Goal: Information Seeking & Learning: Learn about a topic

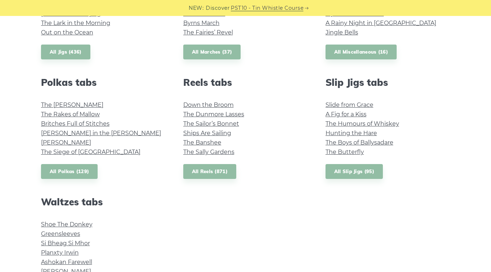
scroll to position [475, 0]
click at [74, 133] on link "Maggie in the Woods" at bounding box center [101, 132] width 120 height 7
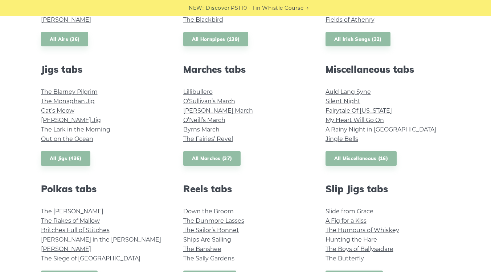
scroll to position [374, 0]
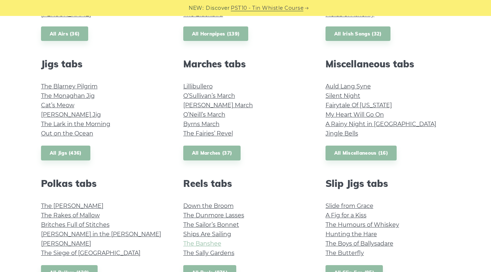
click at [206, 246] on link "The Banshee" at bounding box center [202, 243] width 38 height 7
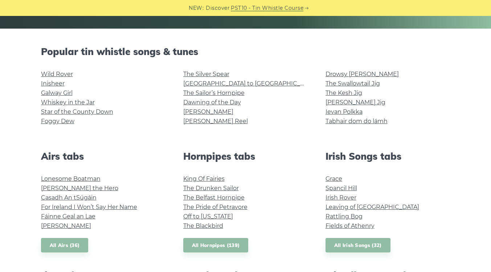
scroll to position [161, 0]
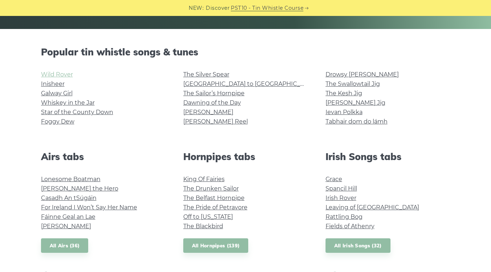
click at [55, 72] on link "Wild Rover" at bounding box center [57, 74] width 32 height 7
click at [68, 180] on link "Lonesome Boatman" at bounding box center [70, 179] width 59 height 7
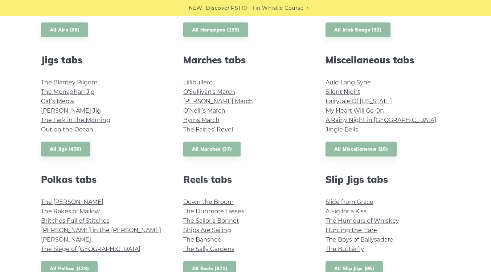
scroll to position [378, 0]
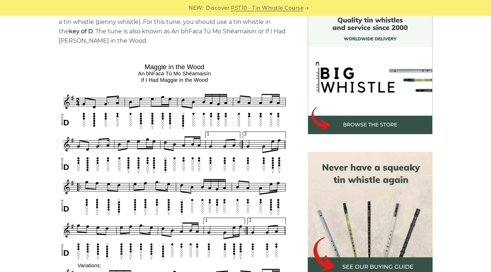
scroll to position [277, 0]
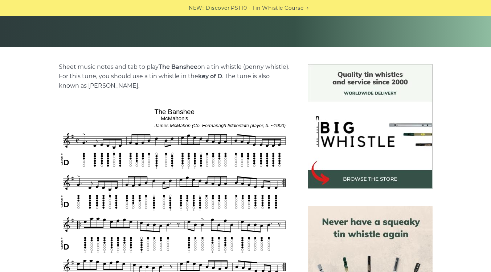
scroll to position [143, 0]
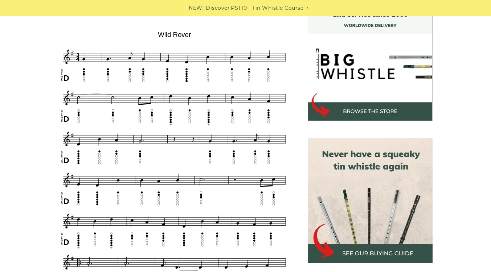
scroll to position [211, 0]
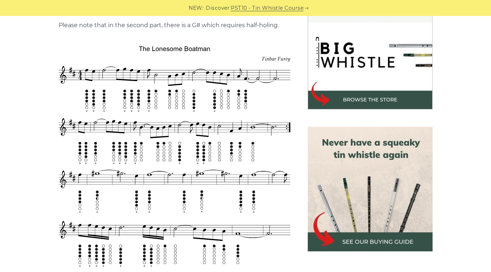
scroll to position [224, 0]
